Goal: Use online tool/utility: Utilize a website feature to perform a specific function

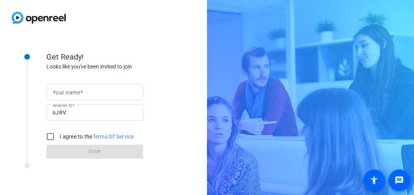
click at [83, 95] on input "Your name" at bounding box center [95, 92] width 84 height 9
type input "[PERSON_NAME]"
click at [49, 136] on input "I agree to the Terms Of Service" at bounding box center [50, 136] width 15 height 15
checkbox input "true"
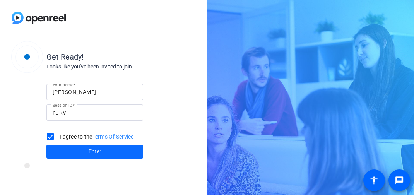
click at [80, 154] on span at bounding box center [94, 152] width 97 height 19
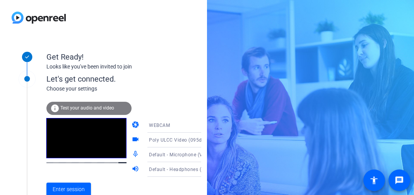
click at [168, 141] on span "Poly ULCC Video (095d:9160)" at bounding box center [183, 140] width 68 height 6
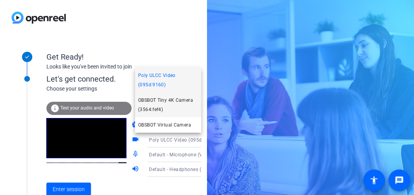
click at [168, 103] on span "OBSBOT Tiny 4K Camera (3564:fef4)" at bounding box center [168, 105] width 60 height 19
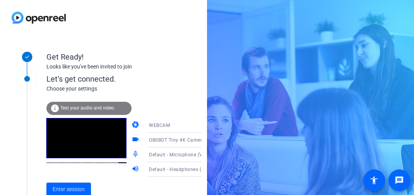
click at [178, 155] on span "Default - Microphone (Voicemod Virtual Audio Device (WDM))" at bounding box center [218, 154] width 139 height 6
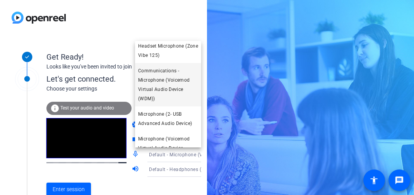
scroll to position [138, 0]
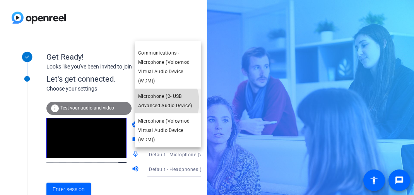
click at [154, 102] on span "Microphone (2- USB Advanced Audio Device)" at bounding box center [168, 101] width 60 height 19
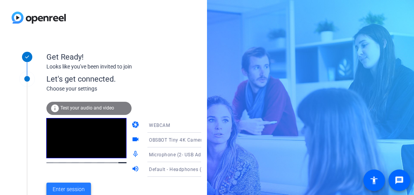
click at [72, 188] on span "Enter session" at bounding box center [69, 190] width 32 height 8
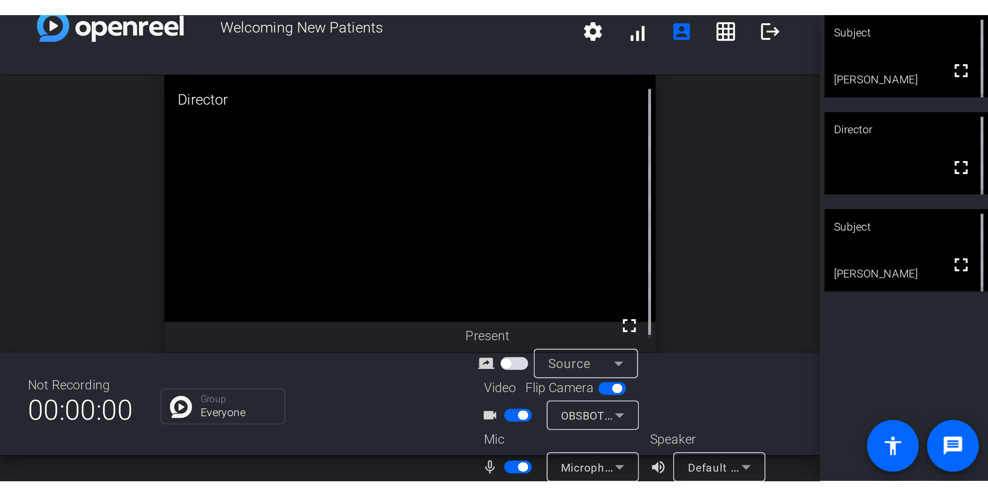
scroll to position [20, 0]
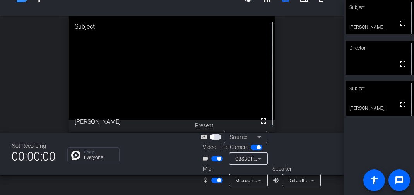
click at [218, 180] on span "button" at bounding box center [219, 181] width 4 height 4
click at [315, 183] on icon at bounding box center [312, 180] width 9 height 9
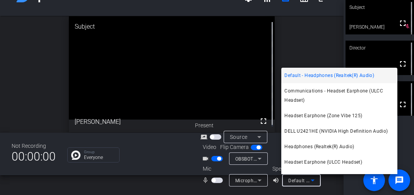
click at [315, 183] on div at bounding box center [207, 97] width 414 height 195
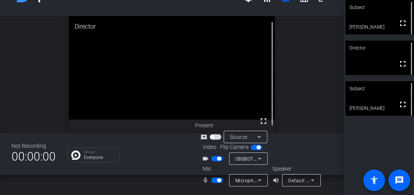
click at [217, 179] on span "button" at bounding box center [219, 181] width 4 height 4
click at [217, 180] on span "button" at bounding box center [217, 180] width 12 height 5
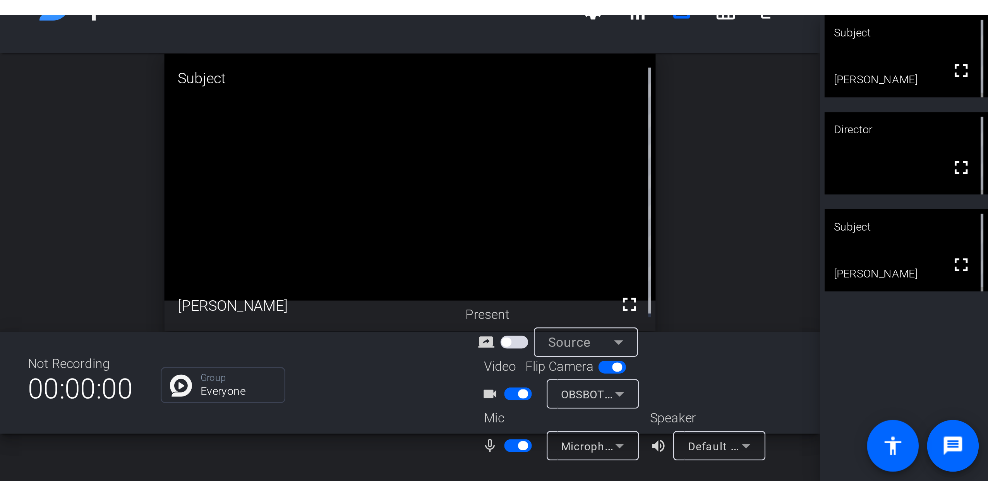
scroll to position [0, 0]
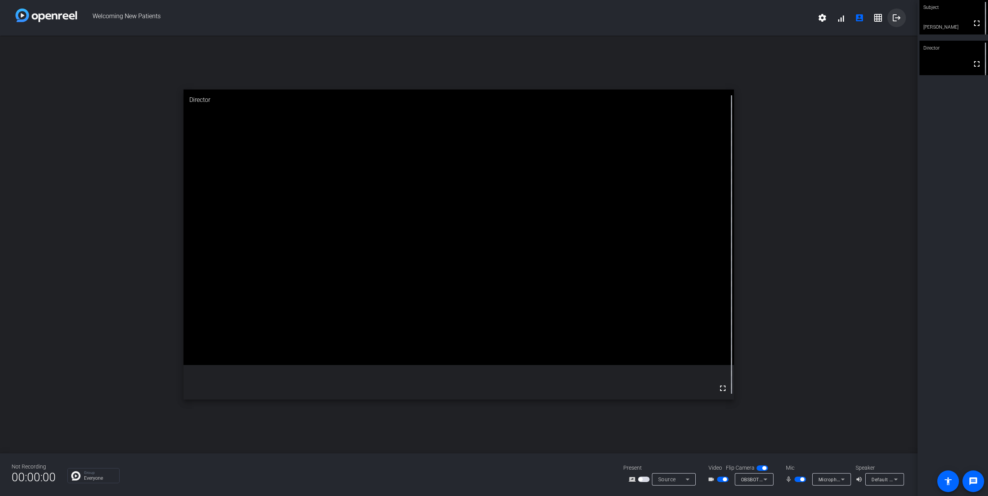
click at [414, 16] on mat-icon "logout" at bounding box center [896, 17] width 9 height 9
